Goal: Browse casually

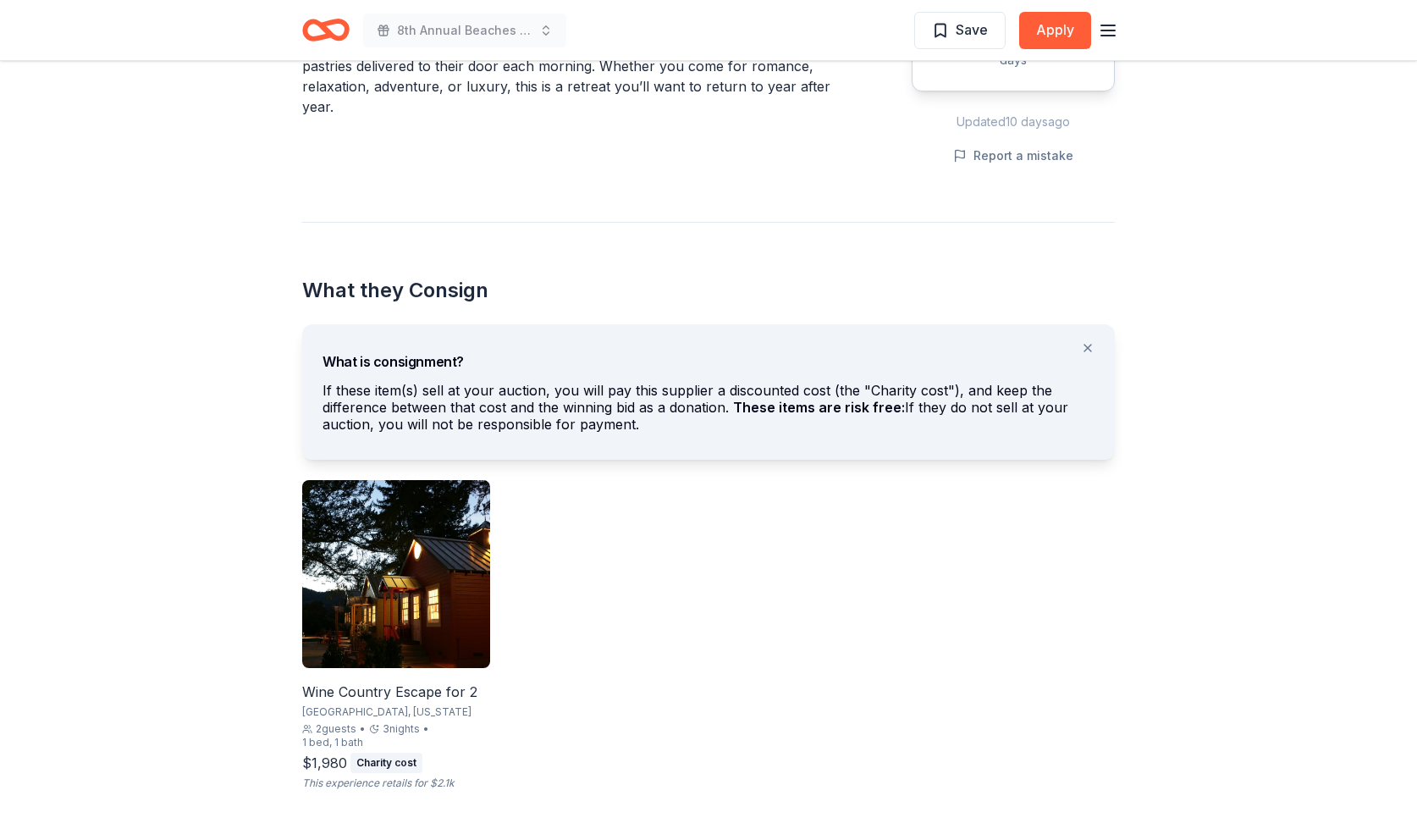
scroll to position [754, 0]
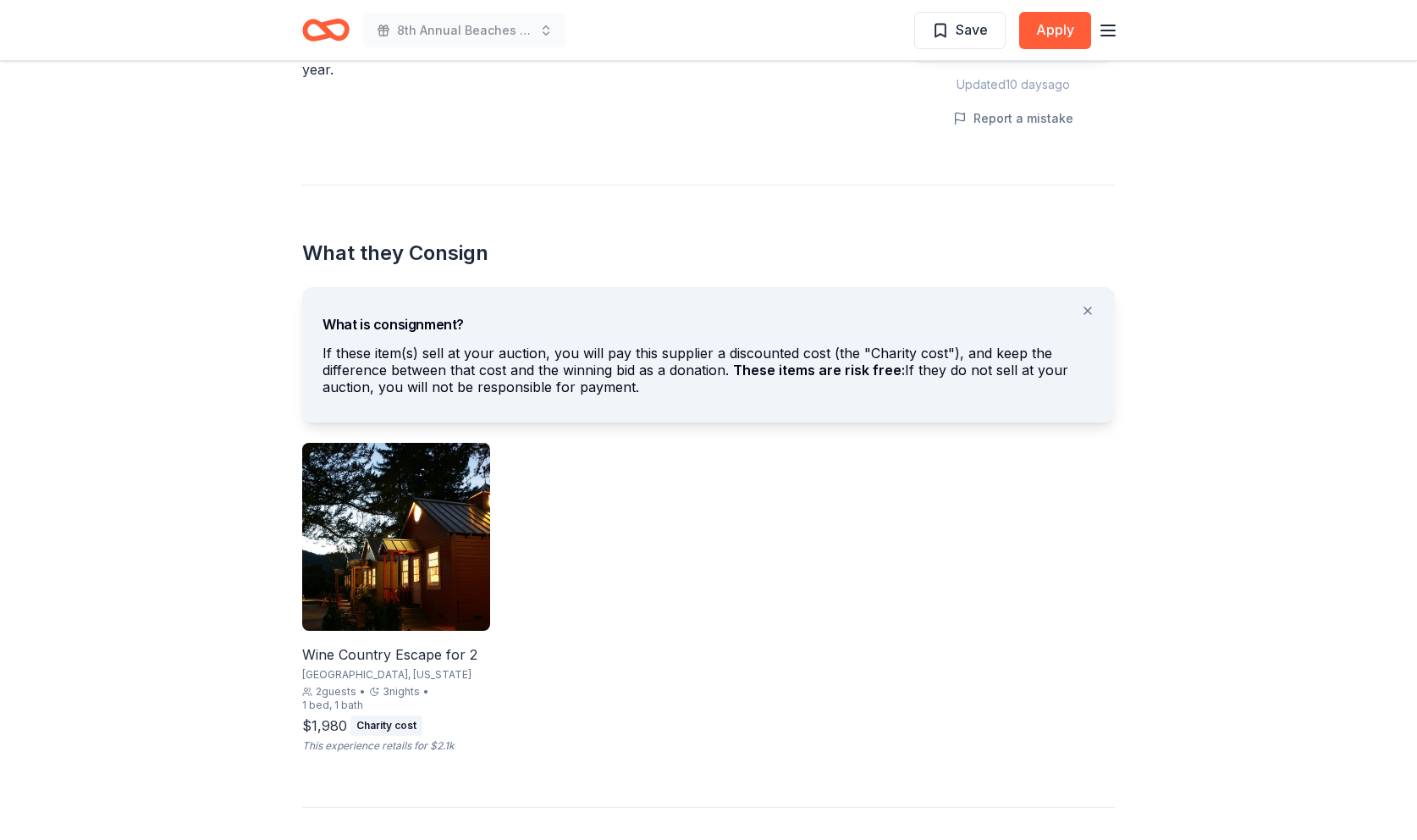
click at [411, 577] on img at bounding box center [396, 536] width 188 height 188
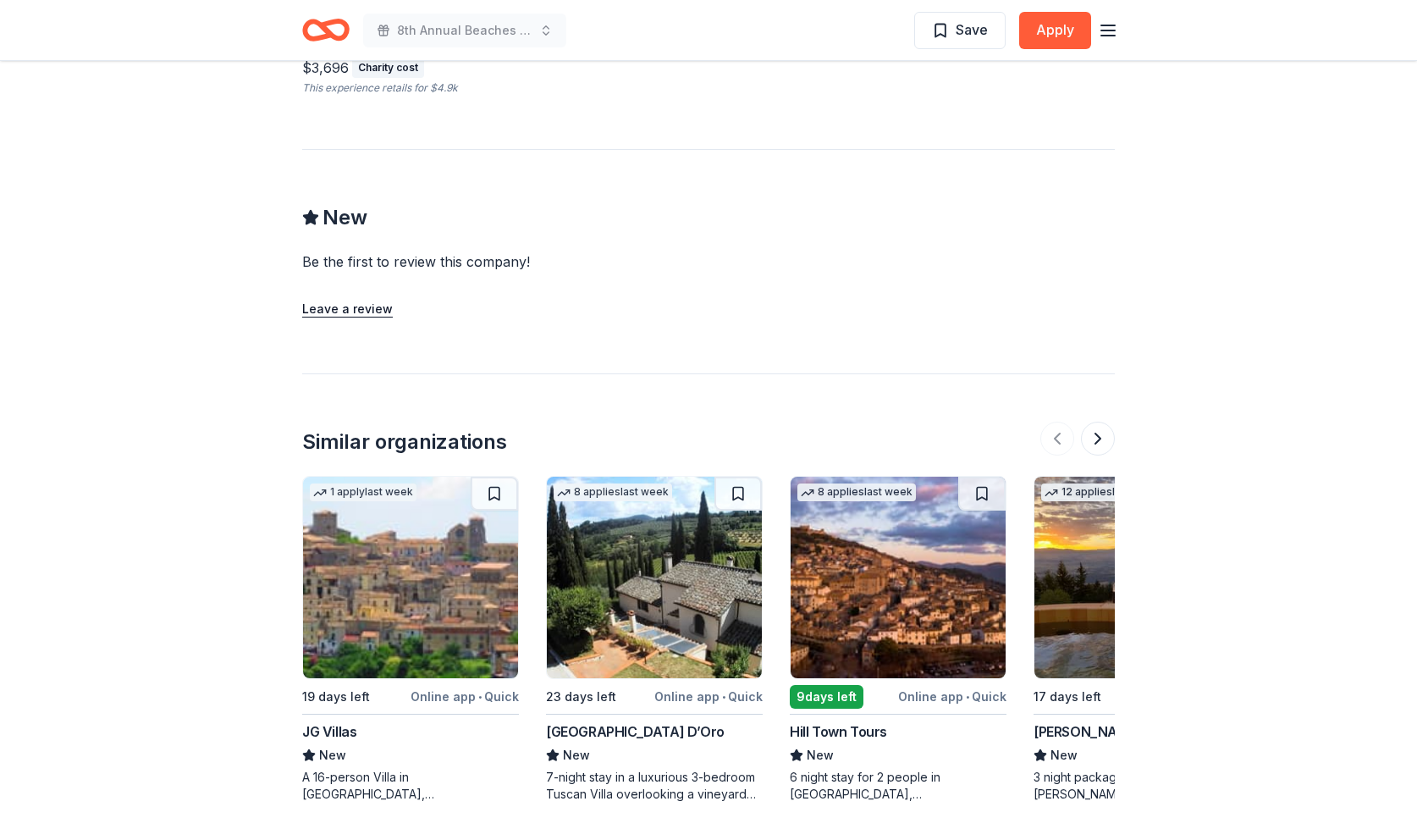
scroll to position [1493, 0]
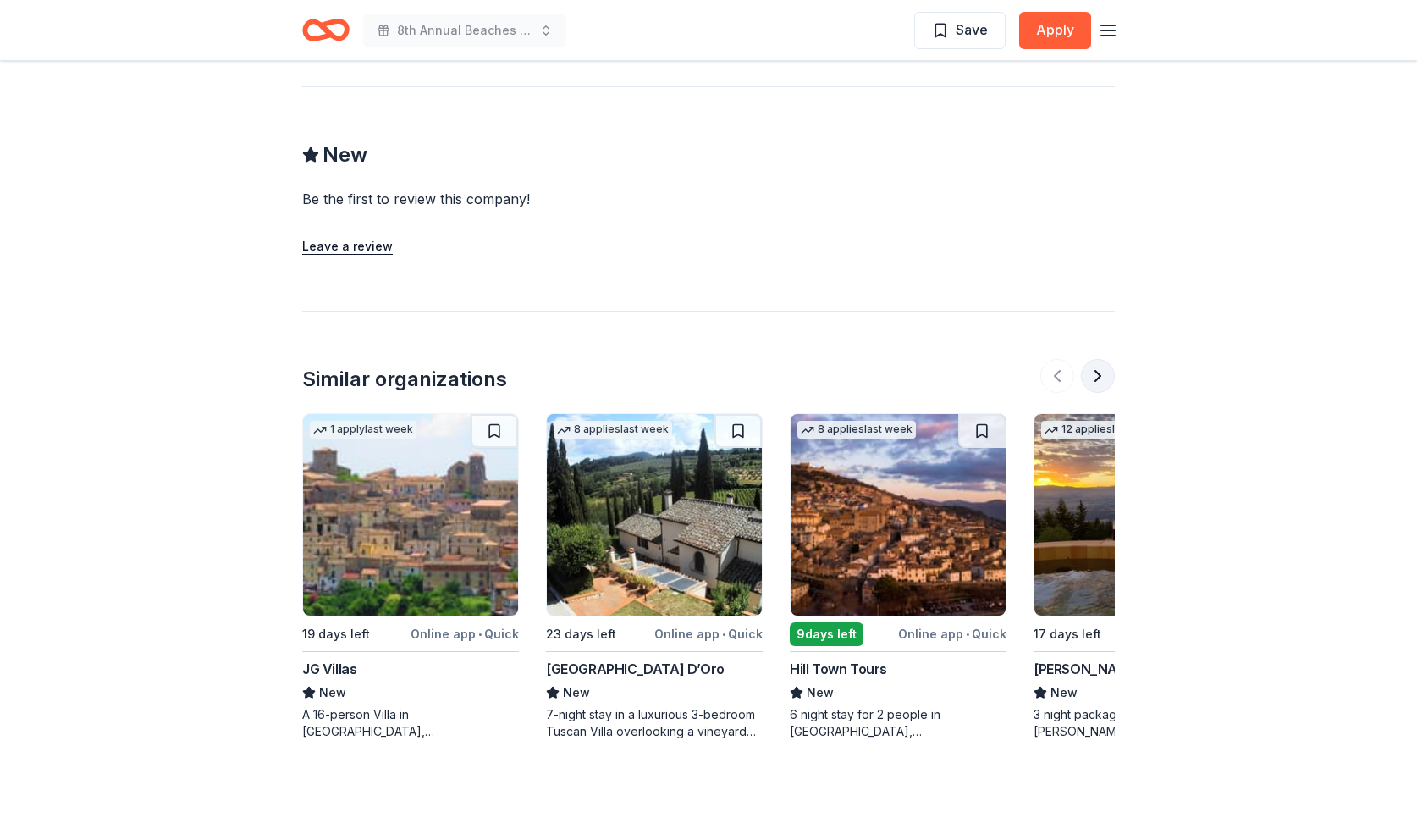
click at [1098, 379] on button at bounding box center [1098, 375] width 33 height 33
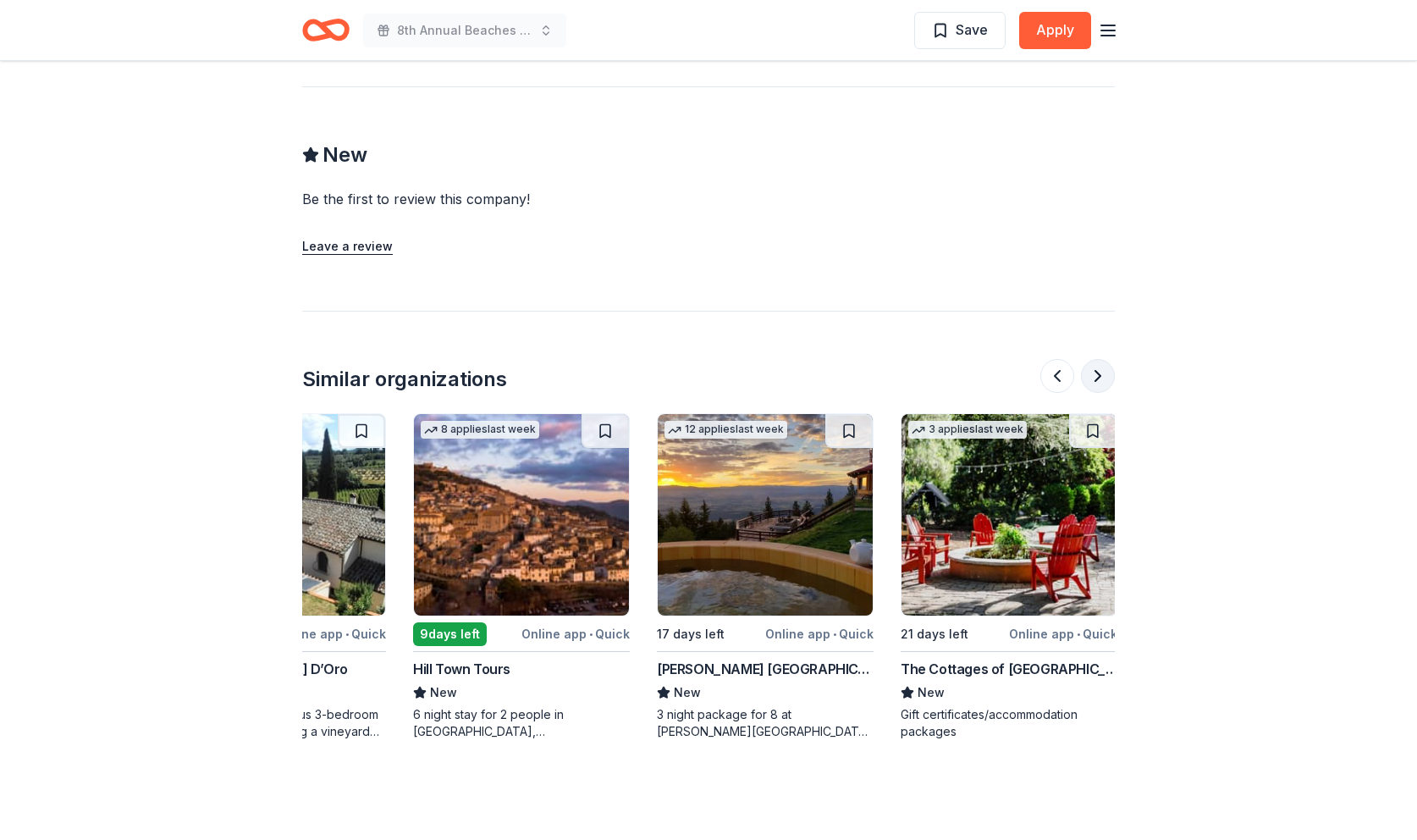
scroll to position [0, 379]
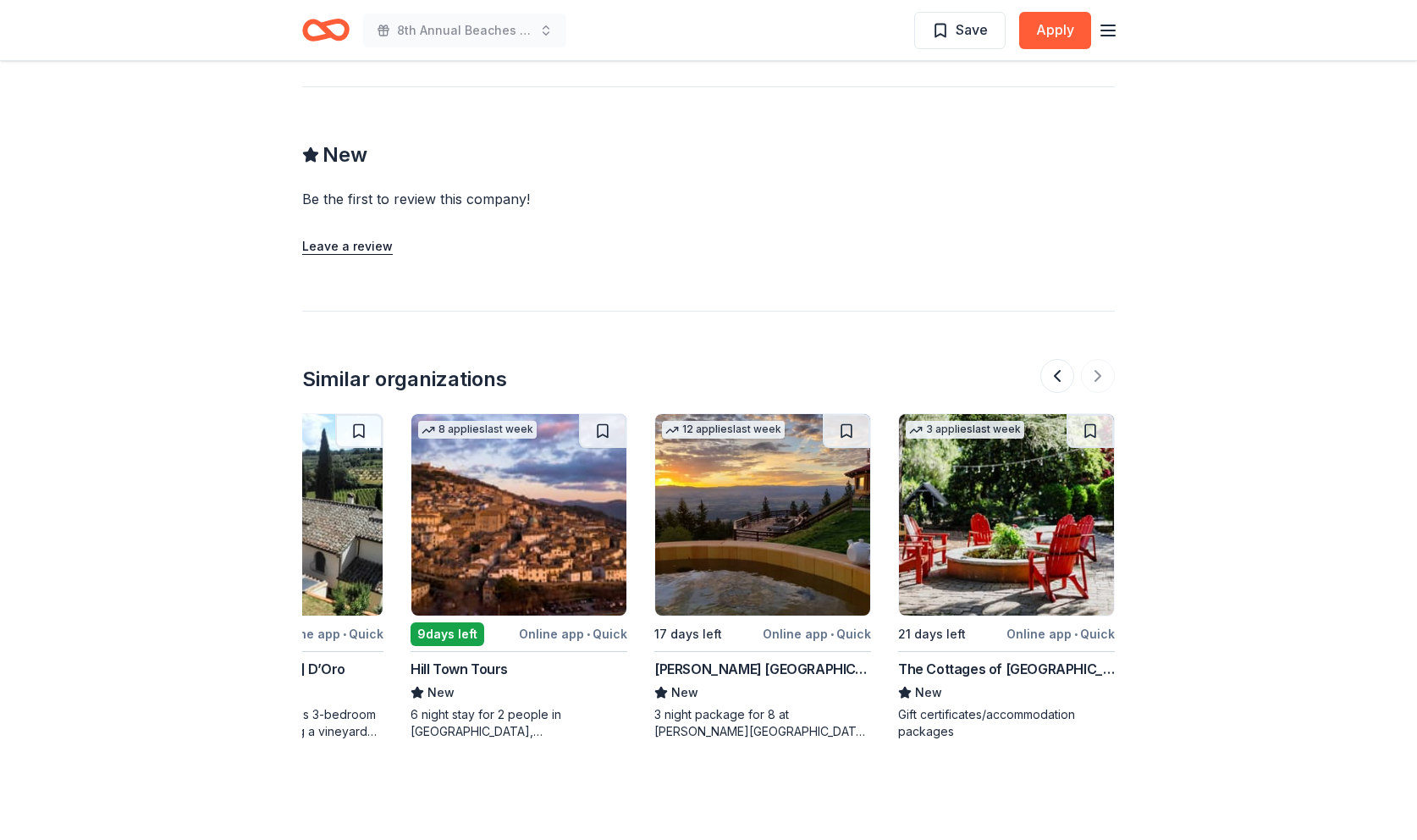
click at [1098, 378] on div at bounding box center [1078, 375] width 75 height 33
click at [1057, 374] on button at bounding box center [1057, 375] width 33 height 33
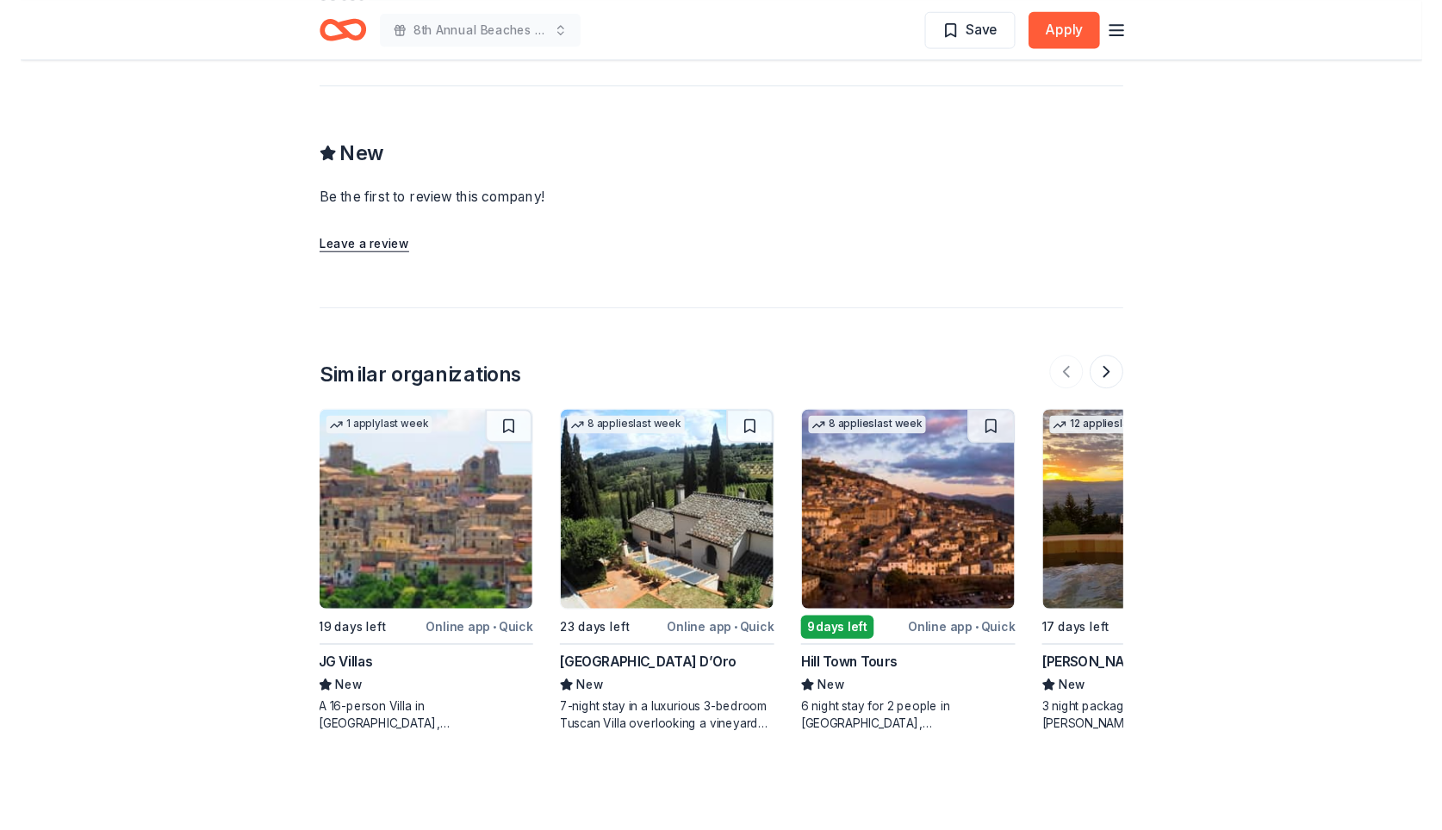
scroll to position [0, 0]
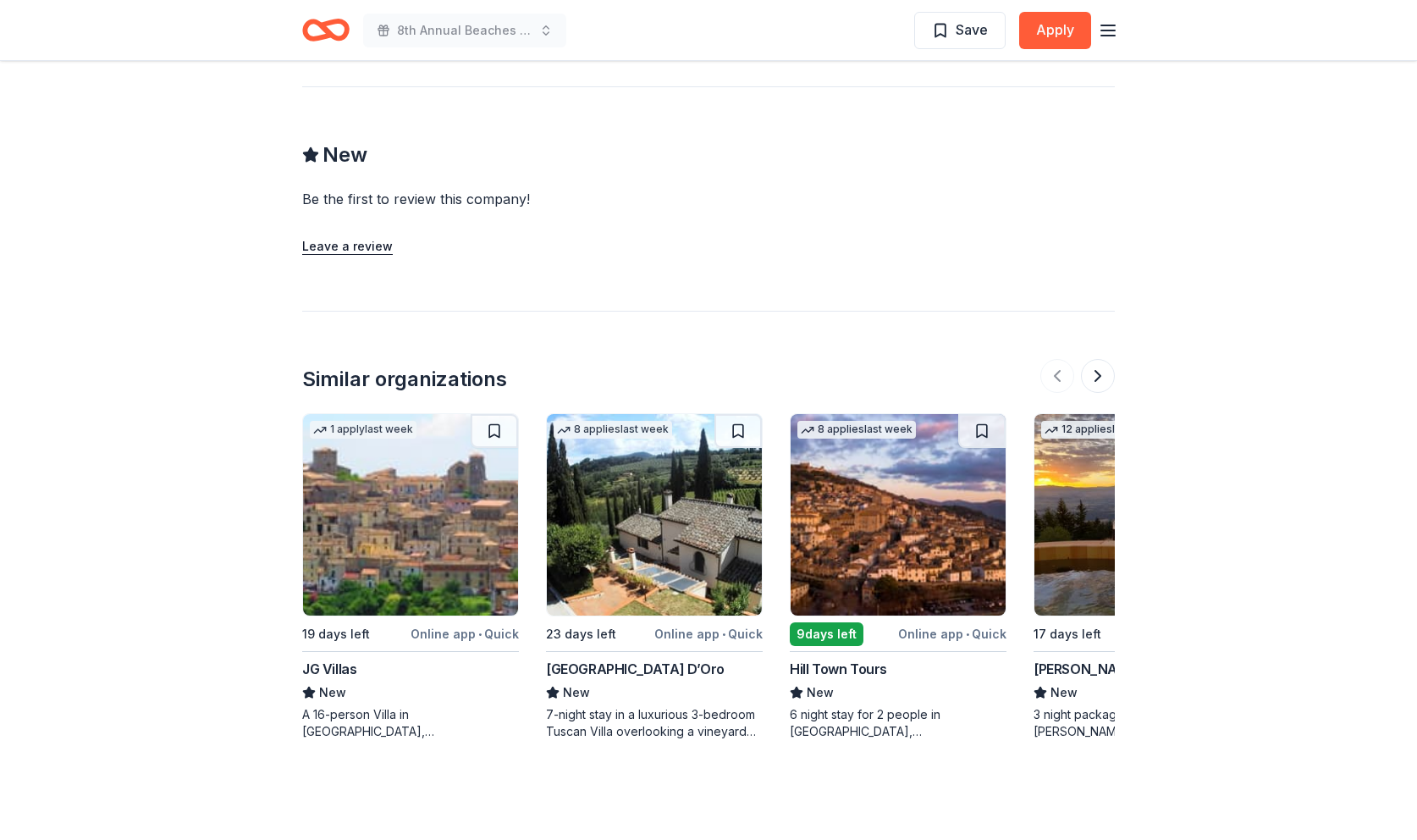
click at [658, 536] on img at bounding box center [653, 514] width 215 height 201
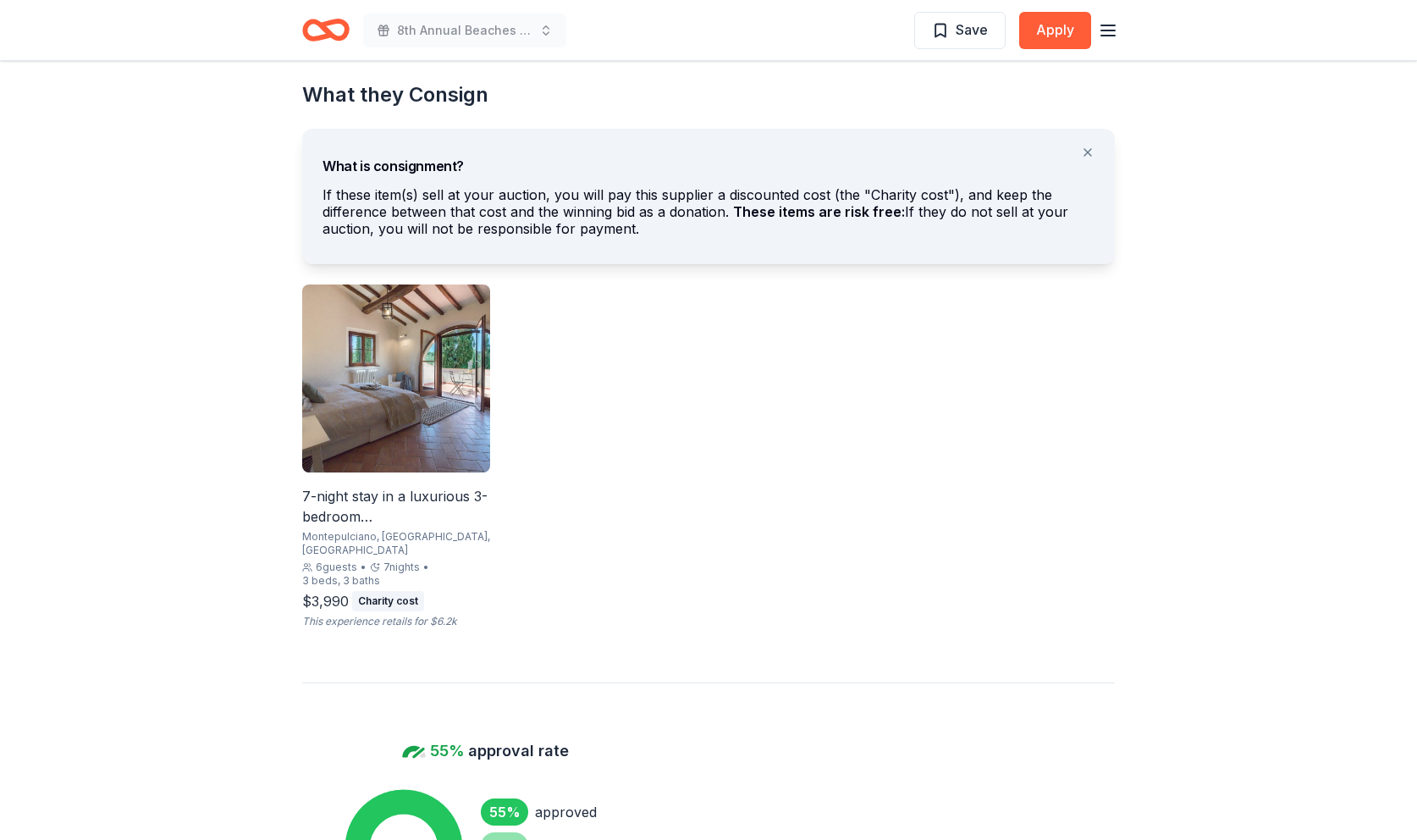
scroll to position [934, 0]
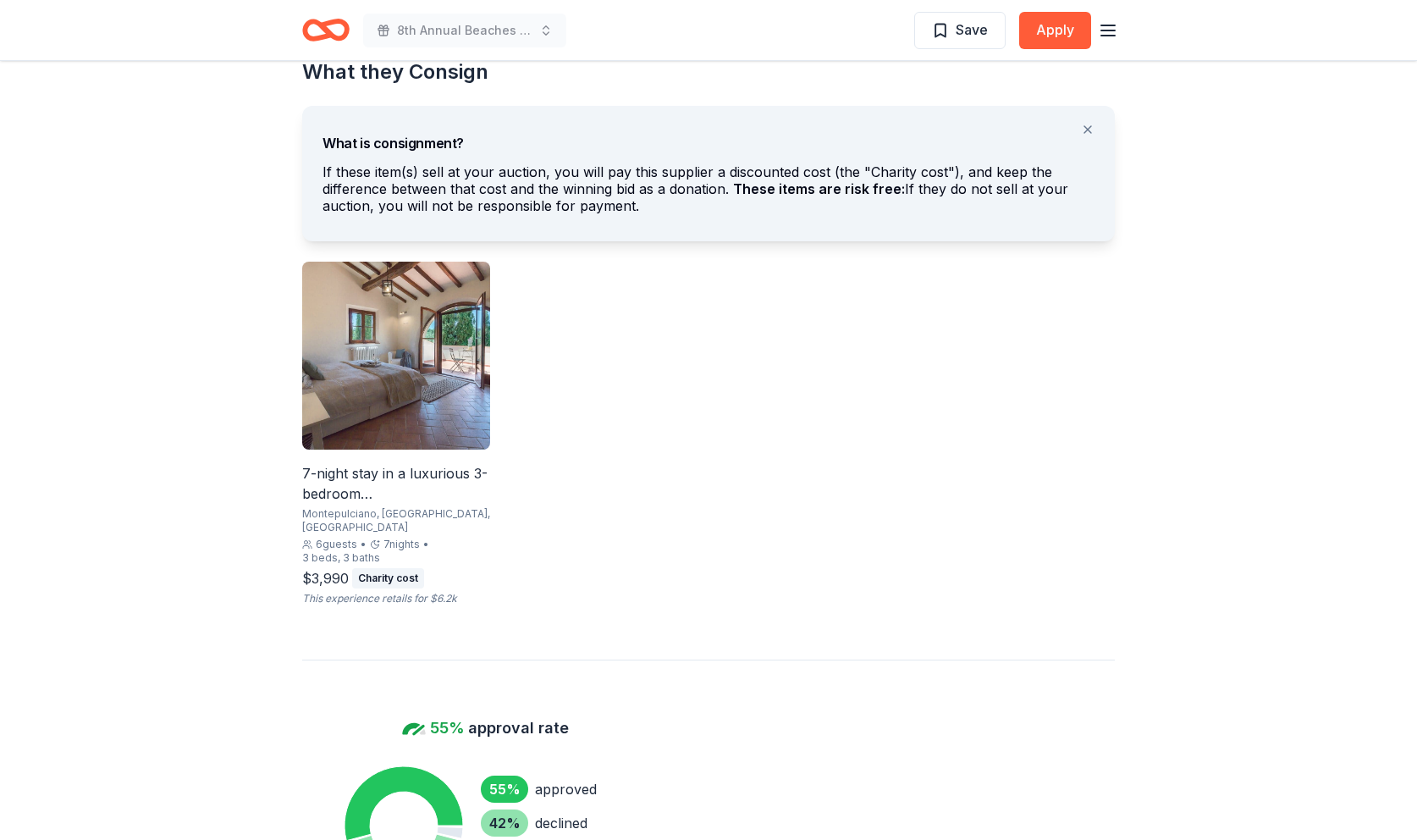
click at [437, 388] on img at bounding box center [396, 355] width 188 height 188
